Goal: Information Seeking & Learning: Learn about a topic

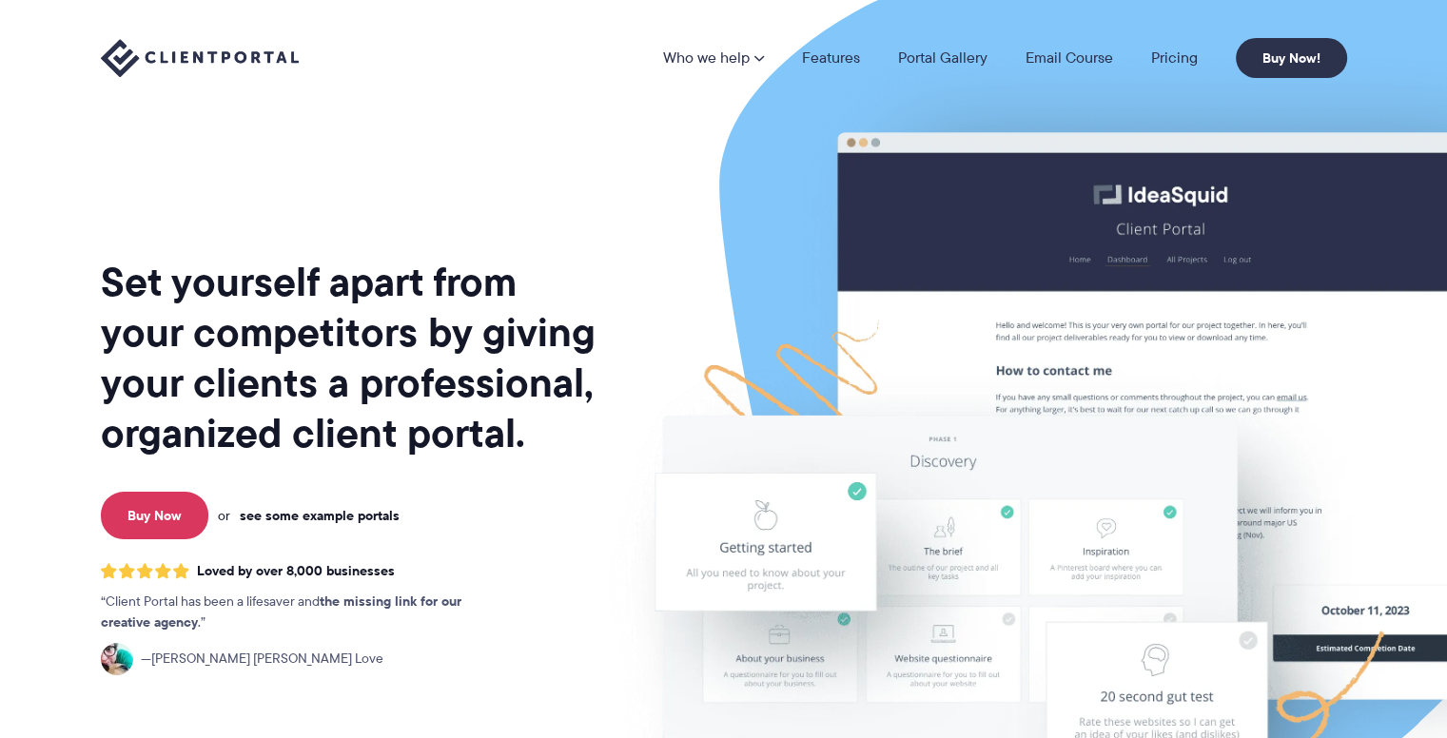
click at [320, 509] on link "see some example portals" at bounding box center [320, 515] width 160 height 17
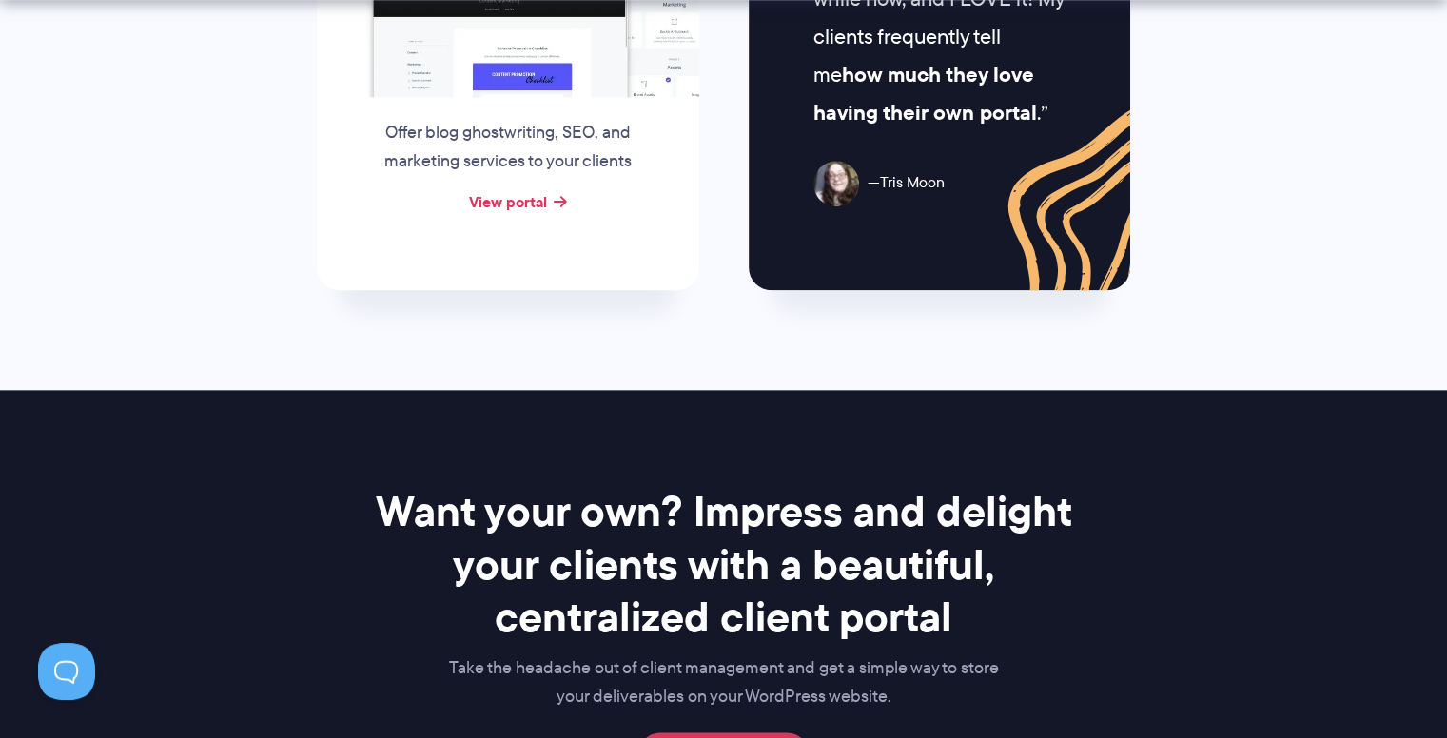
scroll to position [1427, 0]
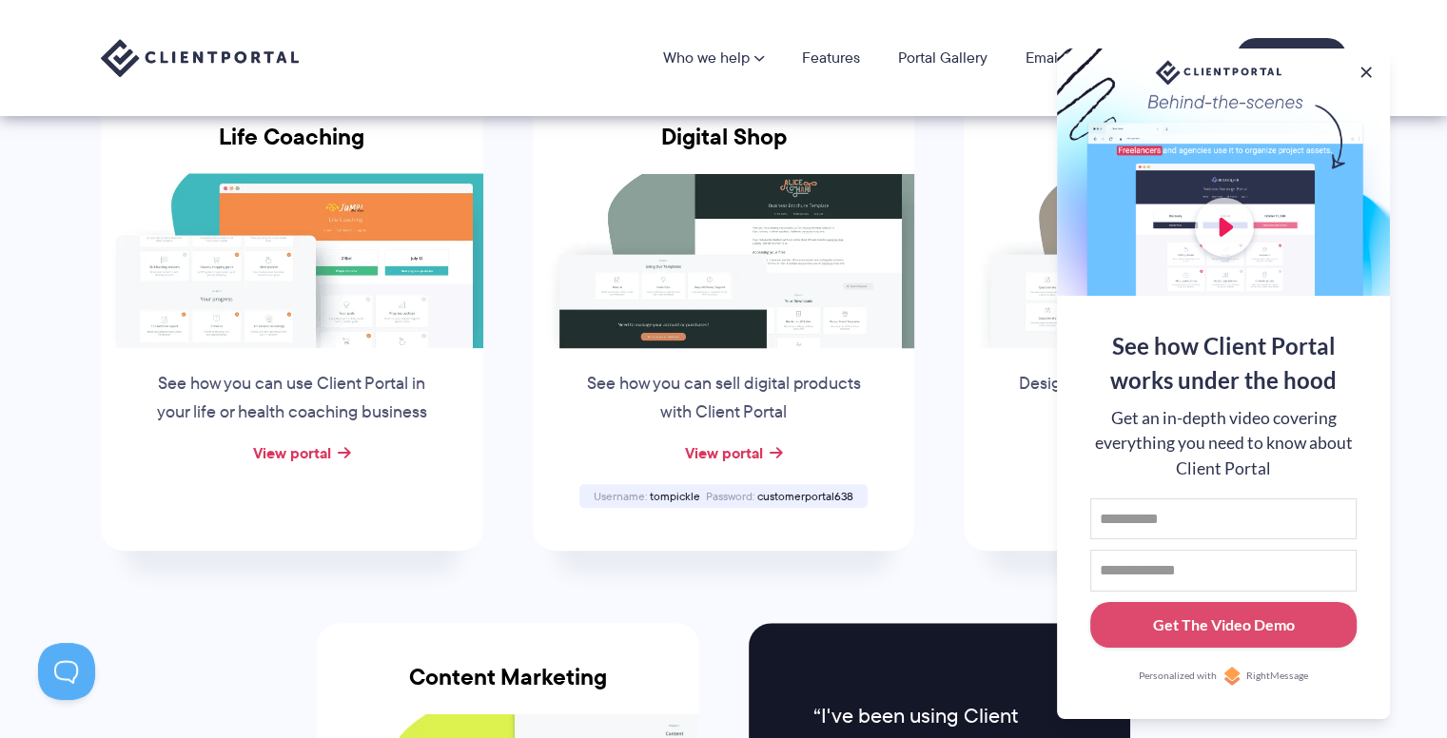
click at [1179, 448] on div "Get an in-depth video covering everything you need to know about Client Portal" at bounding box center [1223, 443] width 266 height 75
click at [1367, 66] on button at bounding box center [1366, 72] width 19 height 19
